Goal: Task Accomplishment & Management: Use online tool/utility

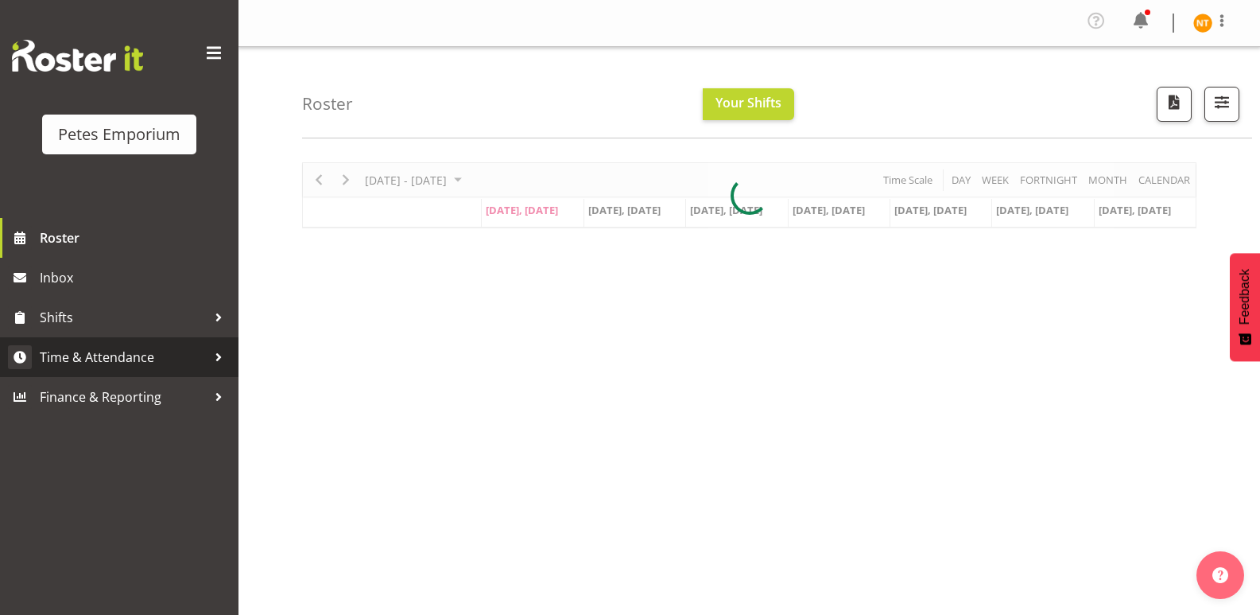
click at [85, 342] on link "Time & Attendance" at bounding box center [119, 357] width 239 height 40
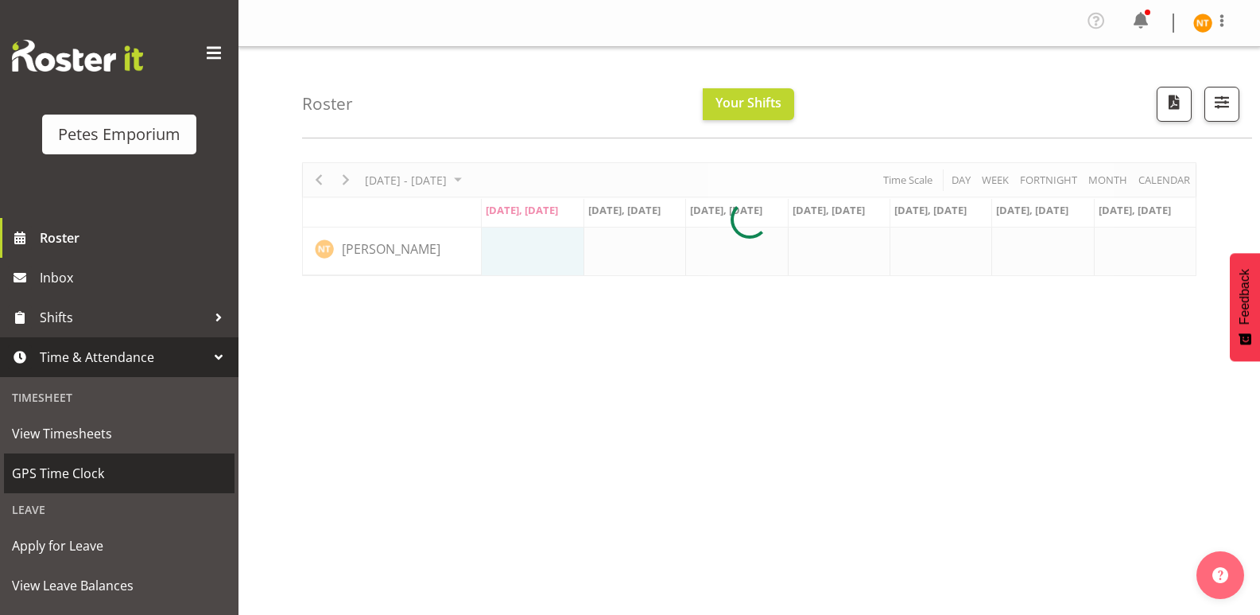
click at [56, 471] on span "GPS Time Clock" at bounding box center [119, 473] width 215 height 24
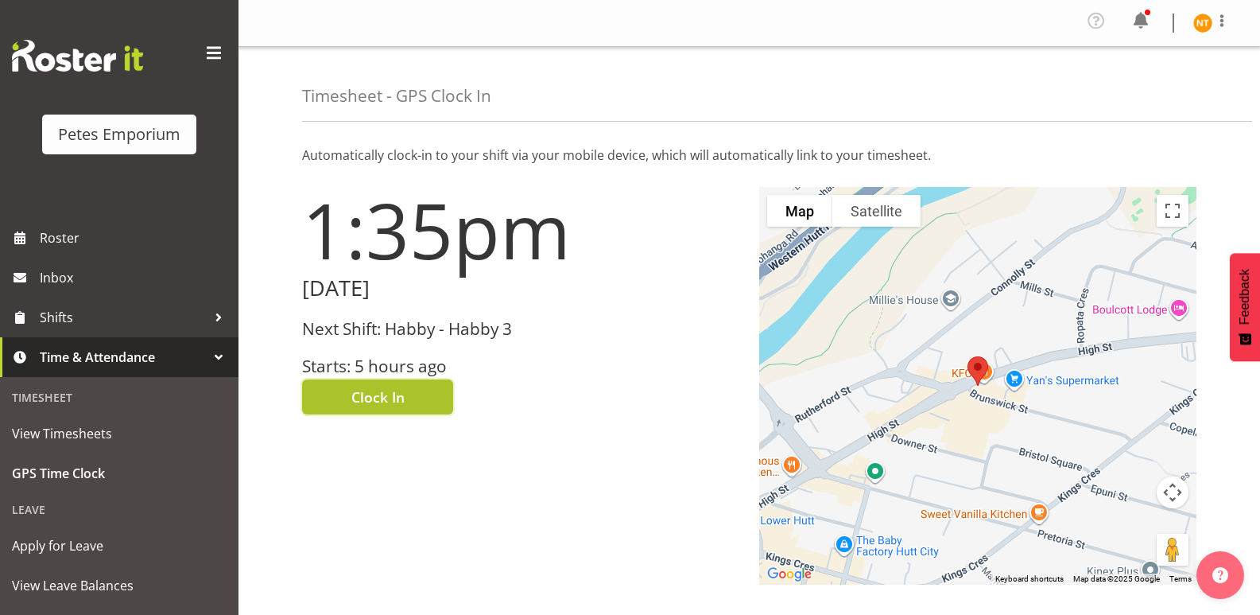
click at [376, 390] on span "Clock In" at bounding box center [377, 396] width 53 height 21
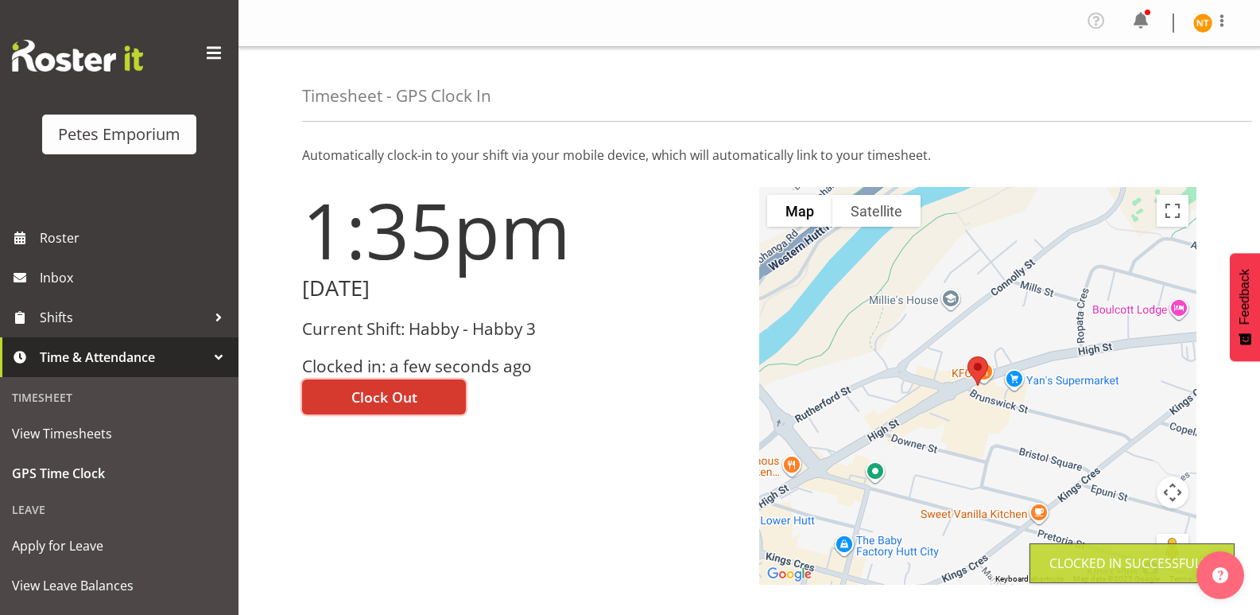
click at [1198, 27] on img at bounding box center [1203, 23] width 19 height 19
click at [1125, 85] on link "Log Out" at bounding box center [1155, 87] width 153 height 29
